Goal: Transaction & Acquisition: Subscribe to service/newsletter

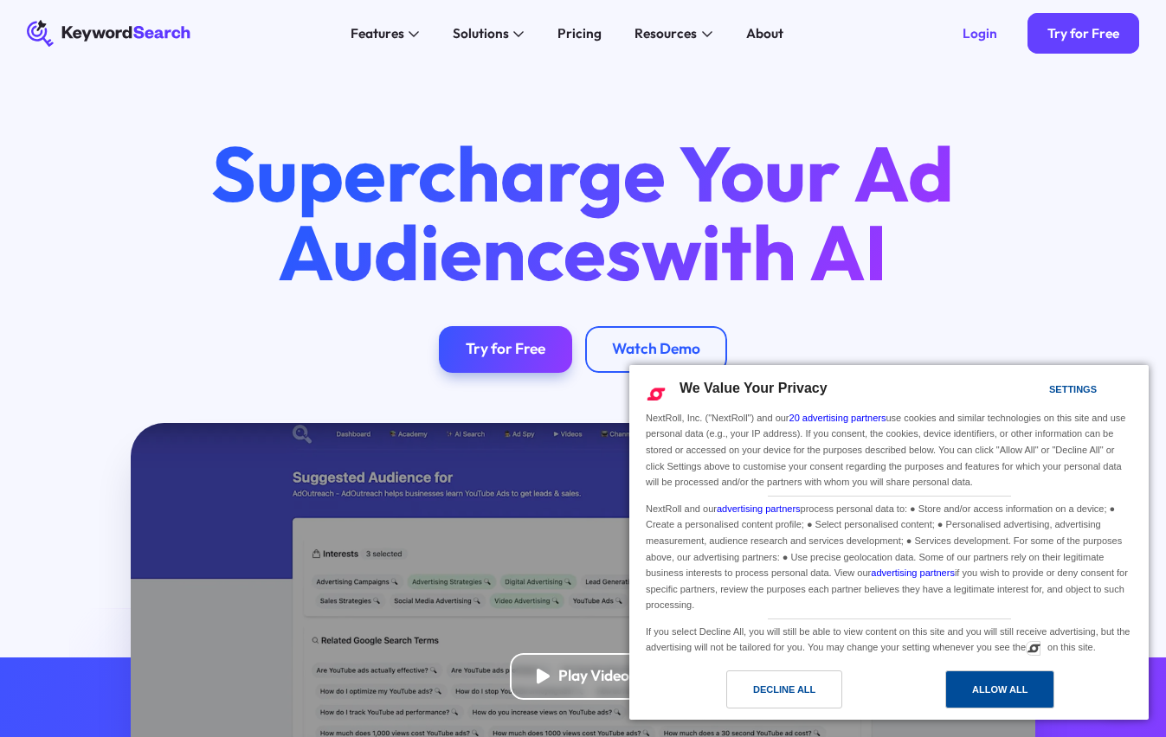
click at [991, 691] on div "Allow All" at bounding box center [999, 689] width 55 height 19
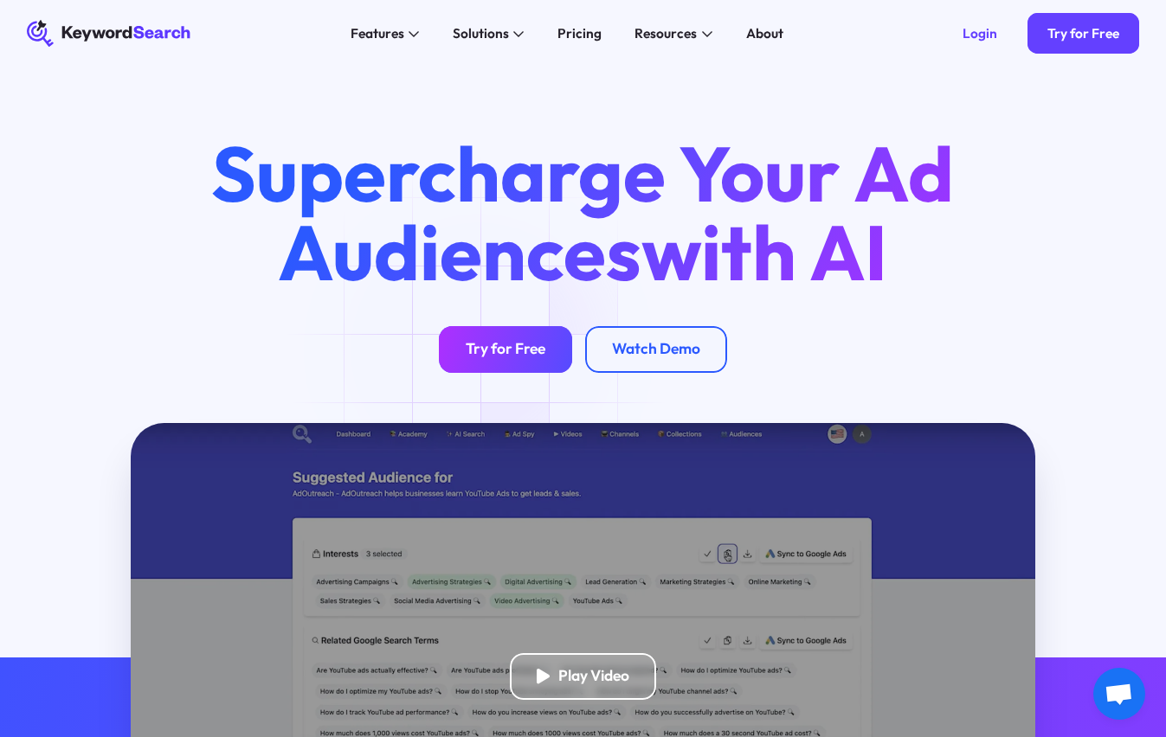
click at [485, 350] on div "Try for Free" at bounding box center [506, 349] width 80 height 19
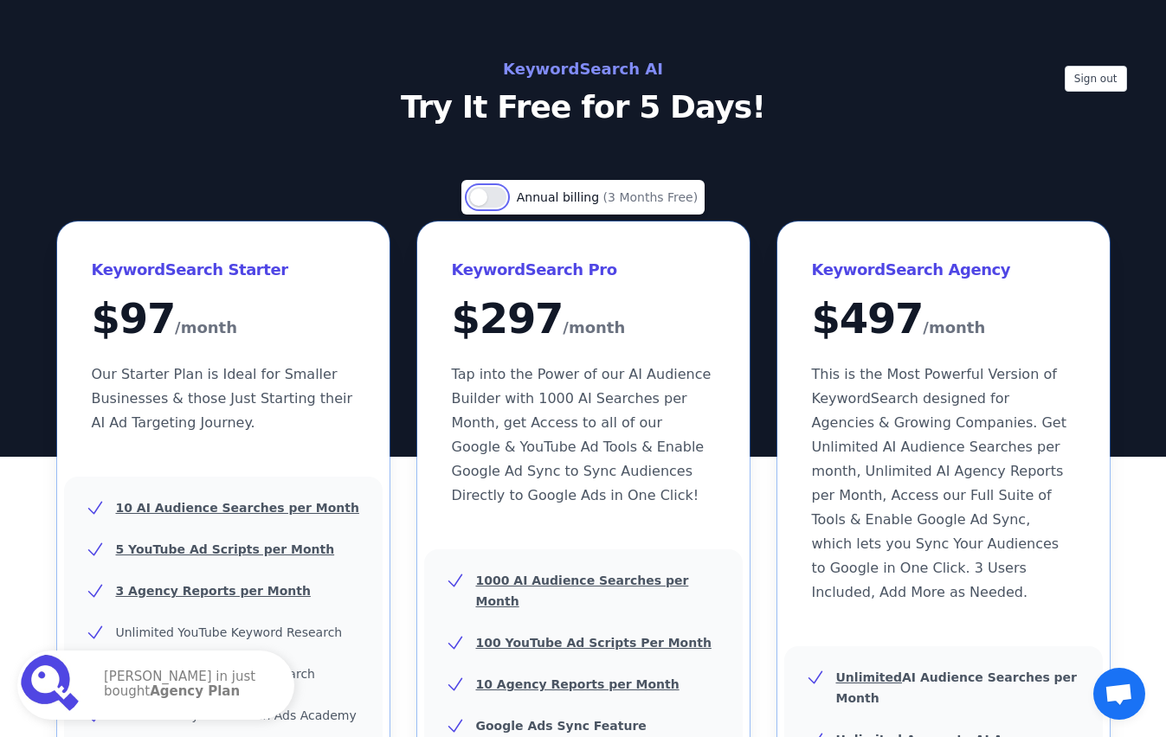
click at [490, 198] on button "Use setting" at bounding box center [487, 197] width 38 height 21
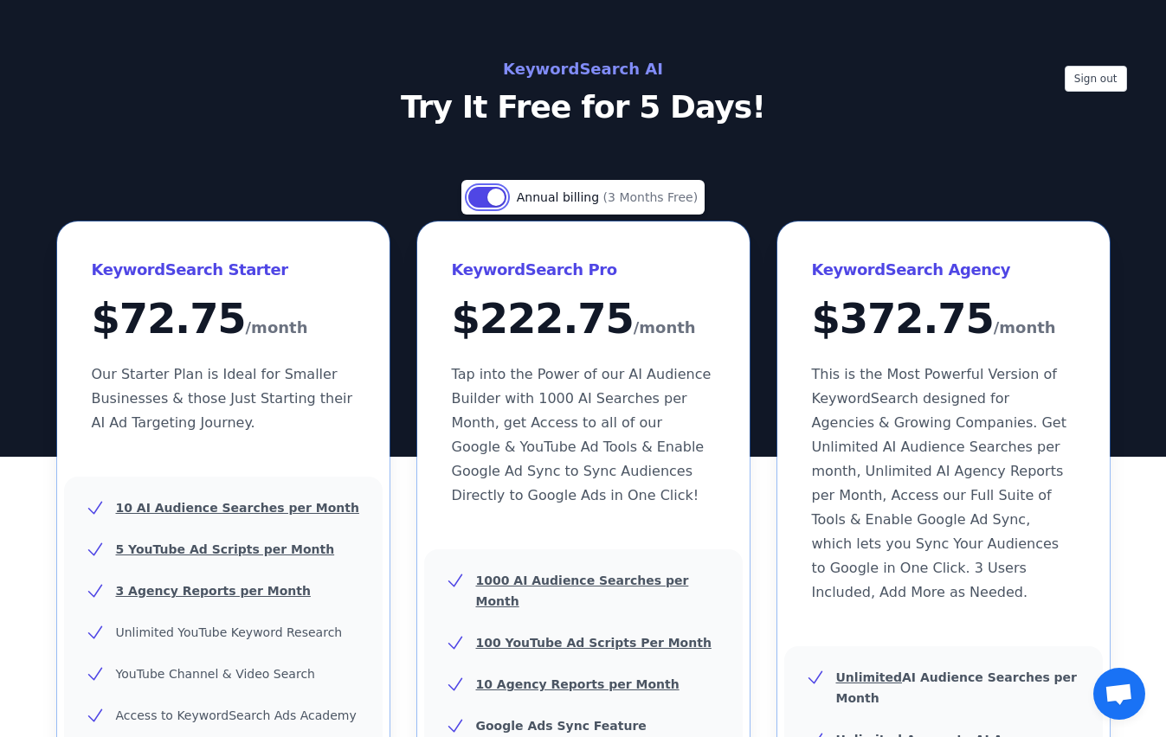
click at [490, 198] on button "Use setting" at bounding box center [487, 197] width 38 height 21
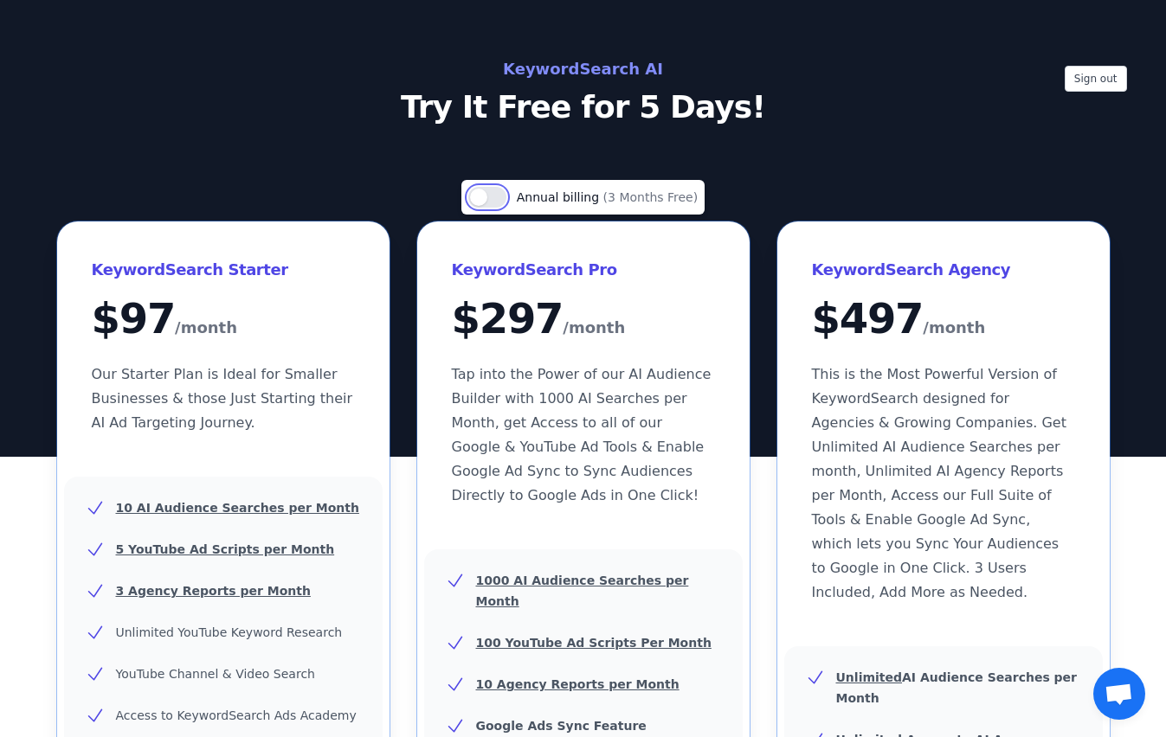
click at [490, 198] on button "Use setting" at bounding box center [487, 197] width 38 height 21
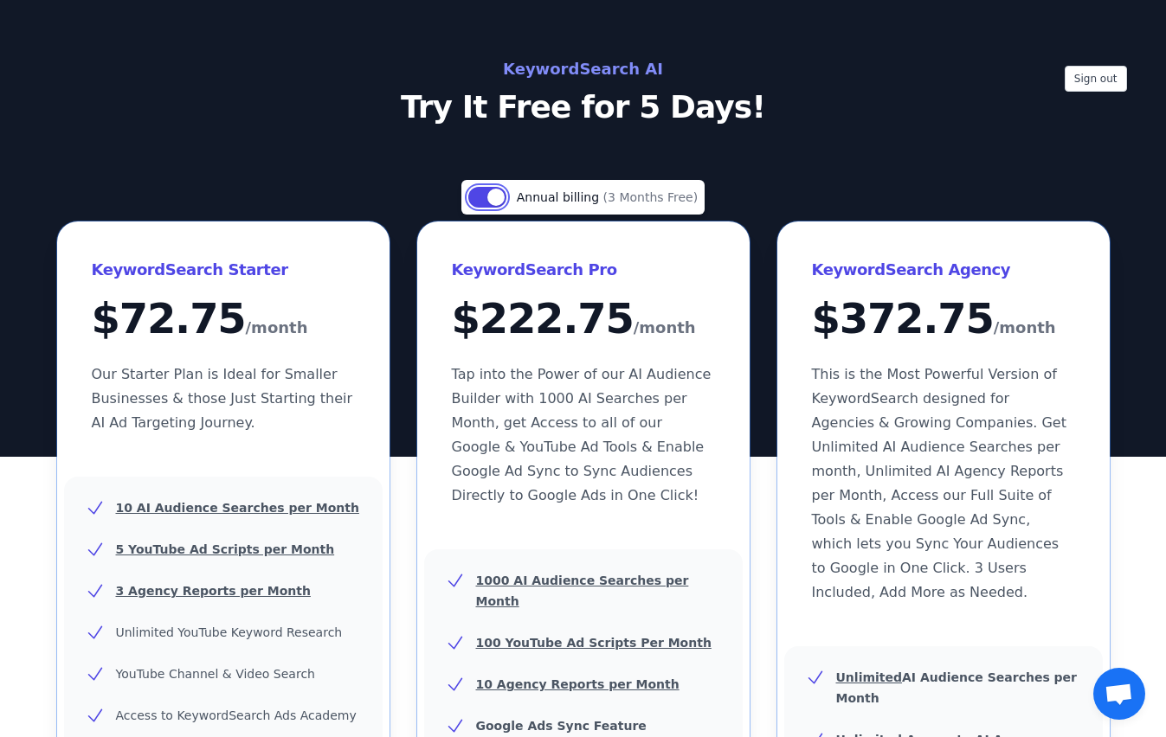
click at [490, 198] on button "Use setting" at bounding box center [487, 197] width 38 height 21
